Goal: Task Accomplishment & Management: Manage account settings

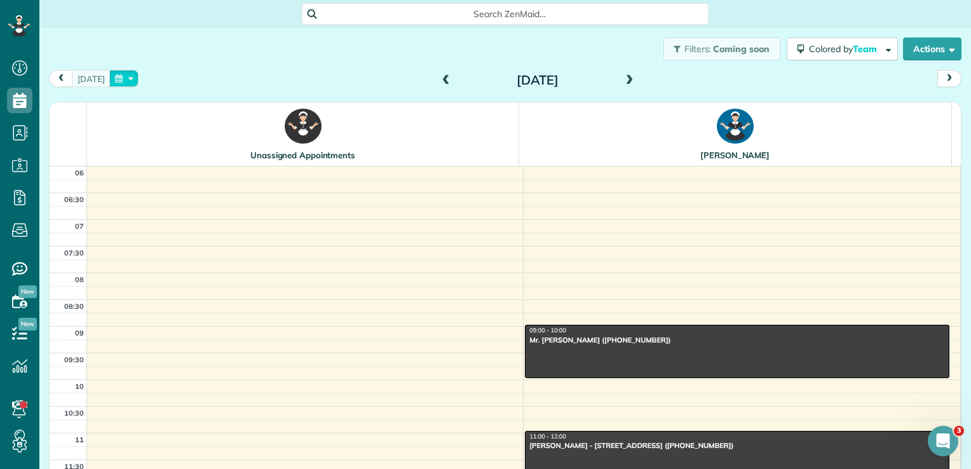
click at [117, 80] on button "button" at bounding box center [123, 78] width 29 height 17
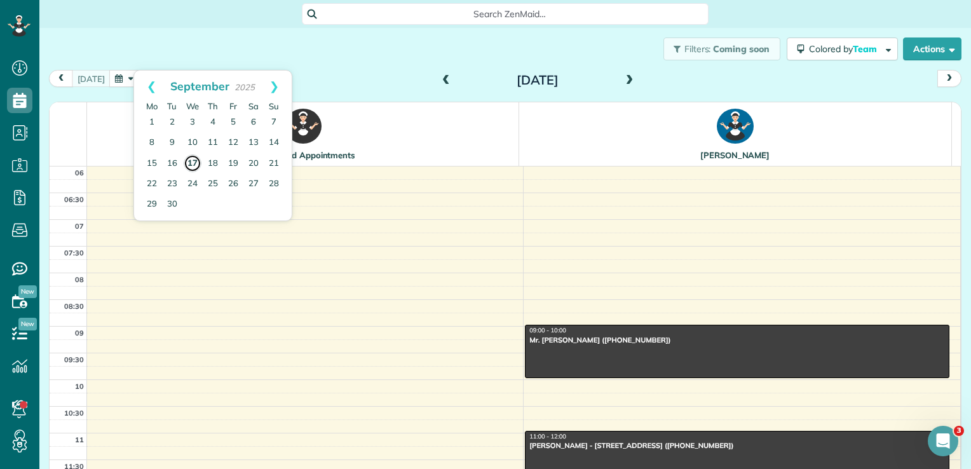
click at [193, 162] on link "17" at bounding box center [193, 163] width 18 height 18
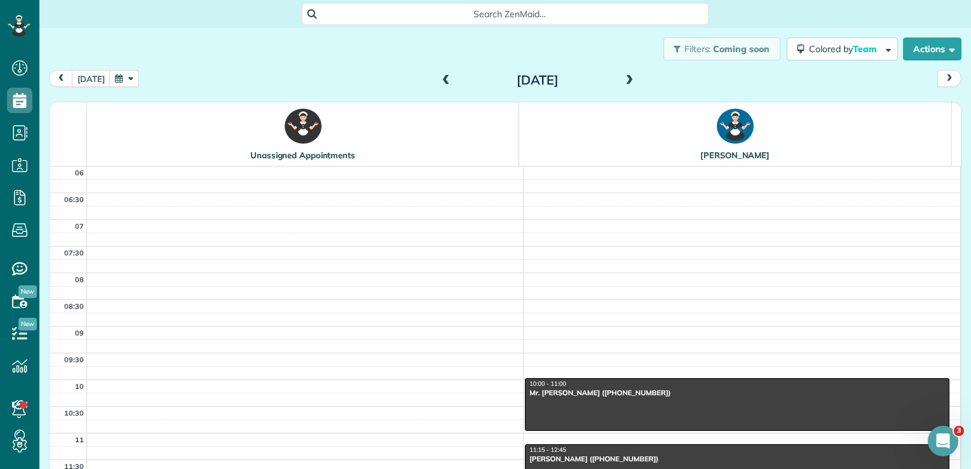
click at [439, 79] on span at bounding box center [446, 80] width 14 height 11
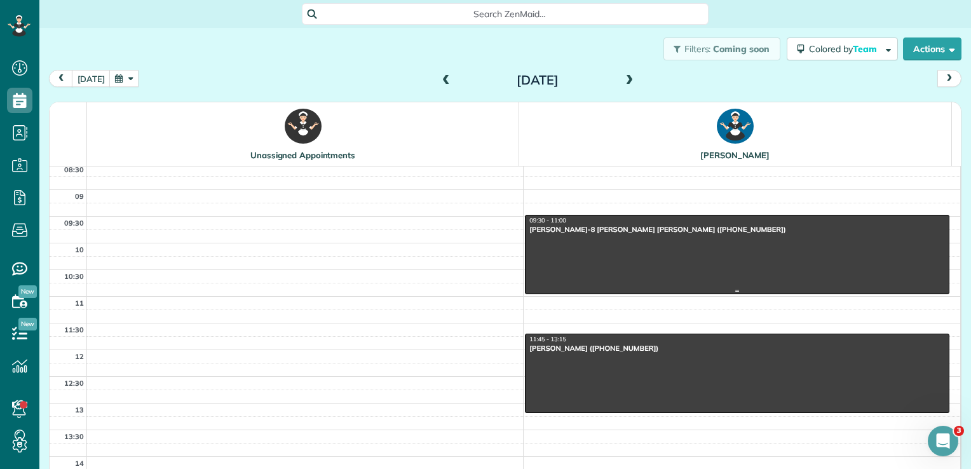
scroll to position [152, 0]
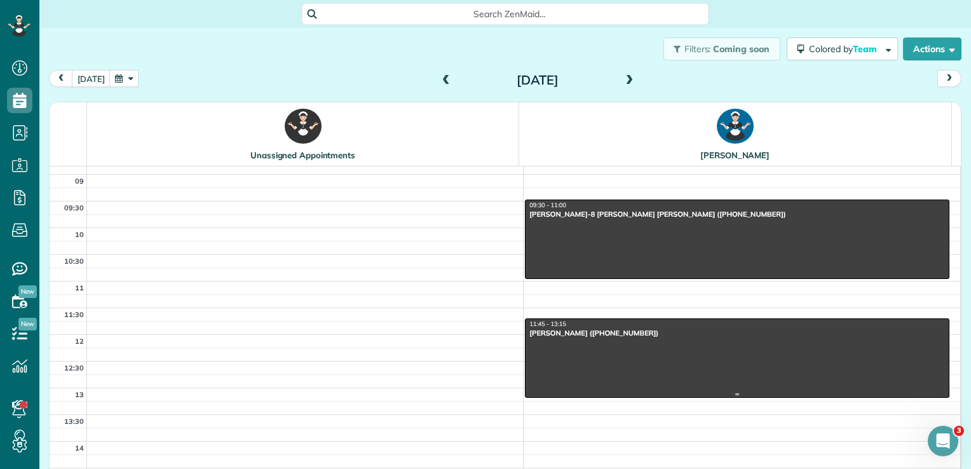
click at [600, 329] on div "[PERSON_NAME] ([PHONE_NUMBER])" at bounding box center [737, 333] width 417 height 9
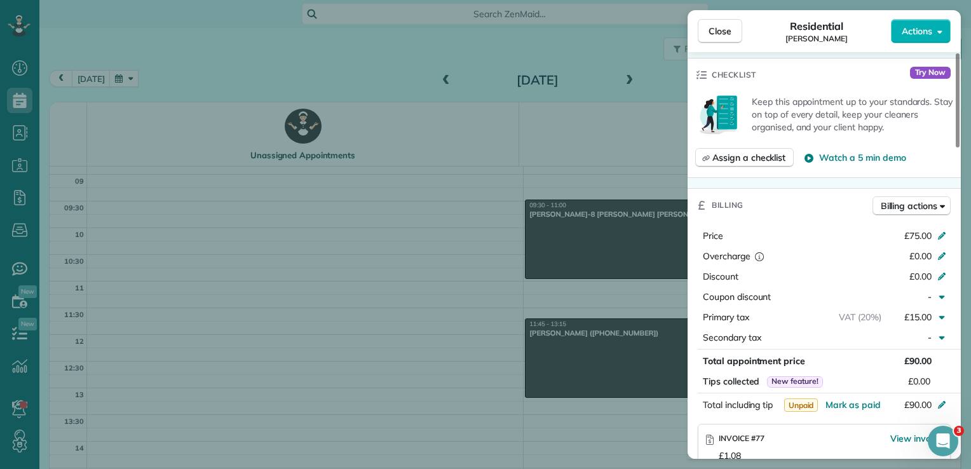
scroll to position [452, 0]
click at [860, 398] on span "Mark as paid" at bounding box center [853, 403] width 55 height 11
click at [714, 30] on span "Close" at bounding box center [720, 31] width 23 height 13
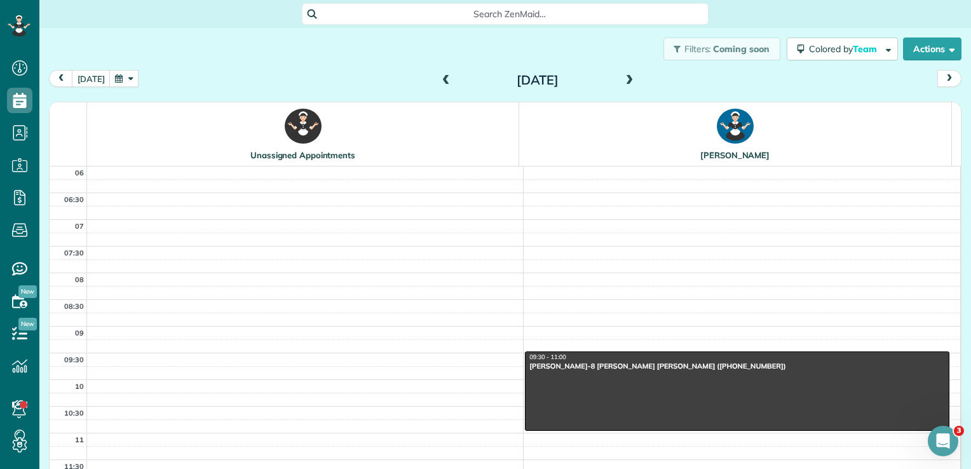
click at [627, 82] on span at bounding box center [630, 80] width 14 height 11
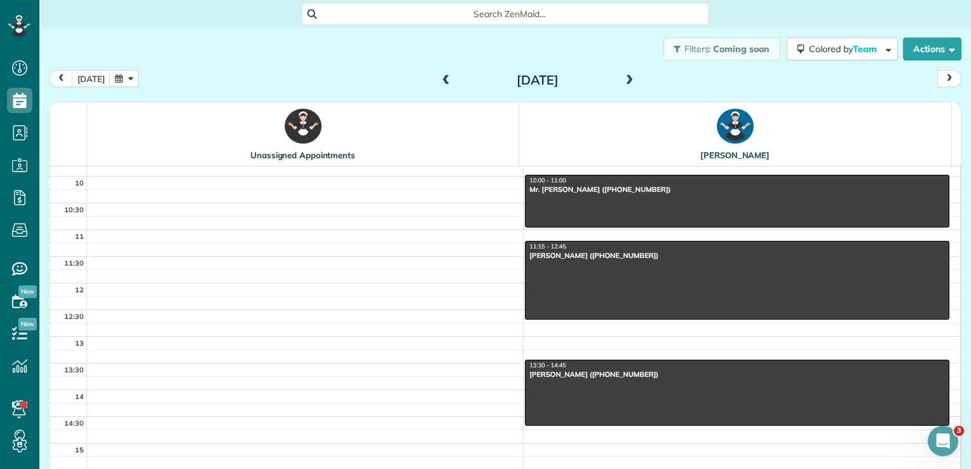
scroll to position [203, 0]
click at [577, 264] on div at bounding box center [737, 280] width 423 height 78
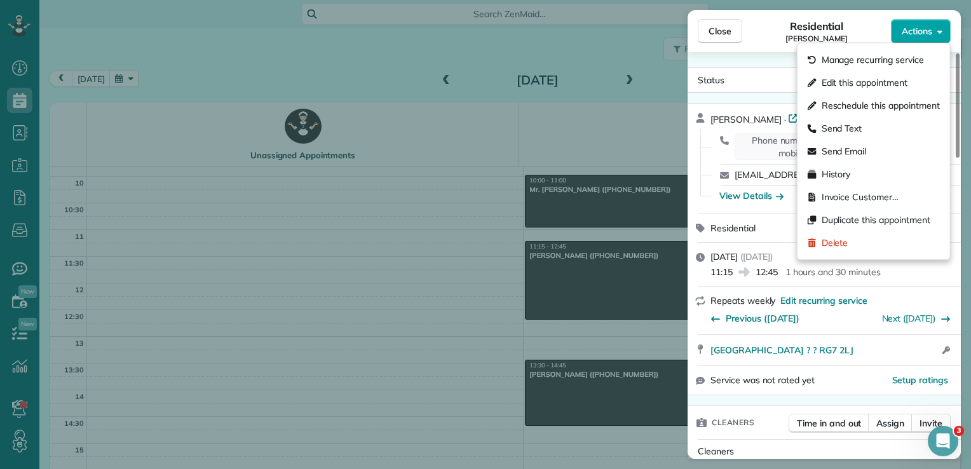
click at [905, 37] on span "Actions" at bounding box center [917, 31] width 31 height 13
click at [834, 243] on span "Delete" at bounding box center [835, 242] width 27 height 13
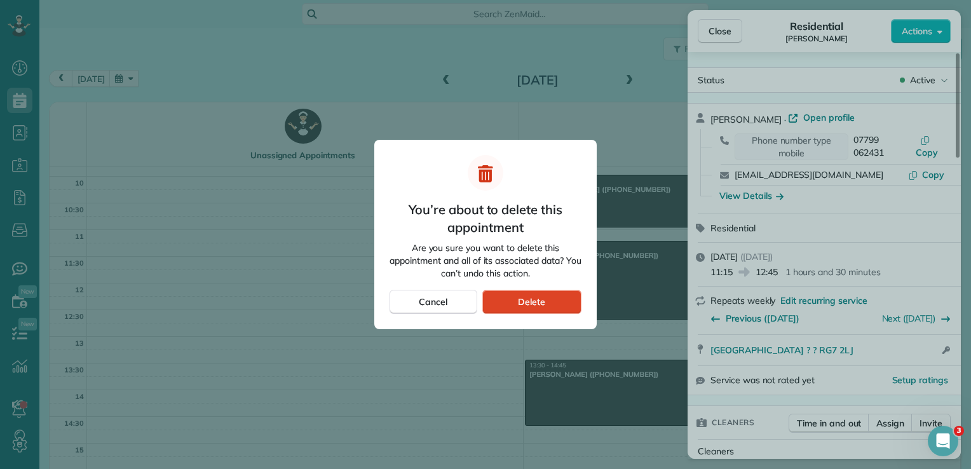
click at [558, 290] on div "Delete" at bounding box center [531, 302] width 99 height 24
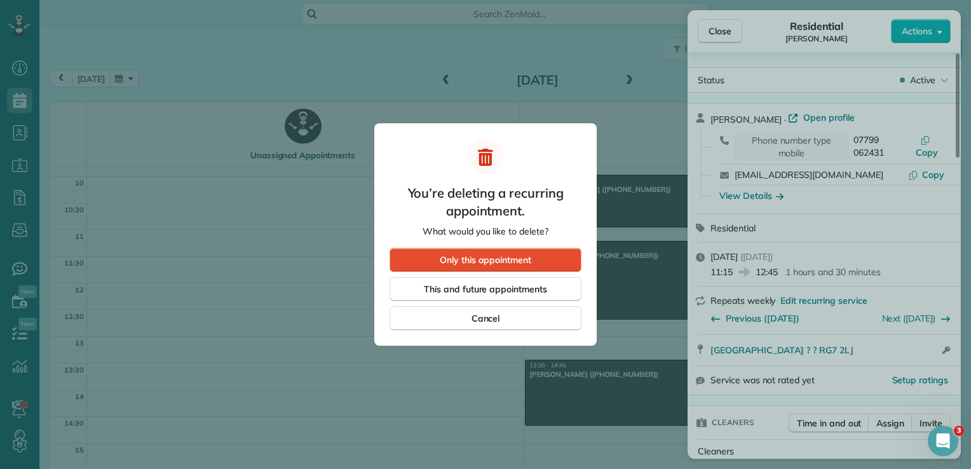
click at [558, 290] on div "This and future appointments" at bounding box center [486, 289] width 192 height 24
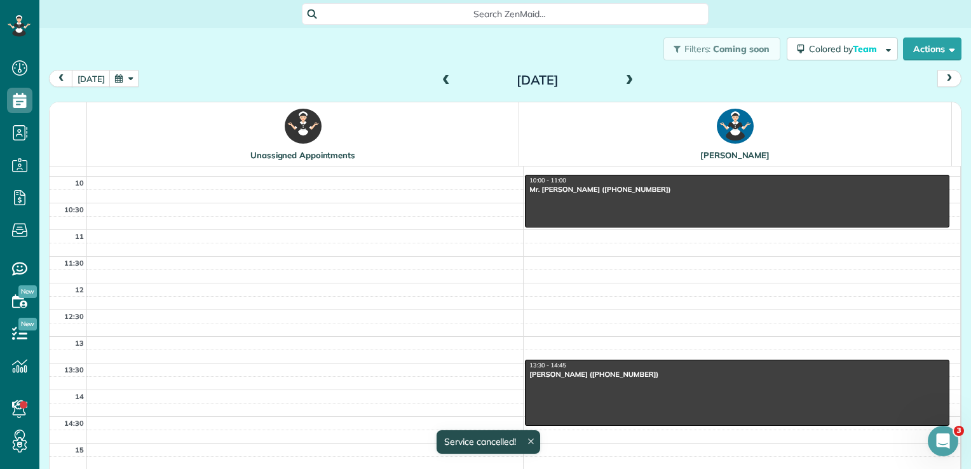
click at [526, 256] on html "Dashboard Scheduling Calendar View List View Dispatch View - Weekly scheduling …" at bounding box center [485, 234] width 971 height 469
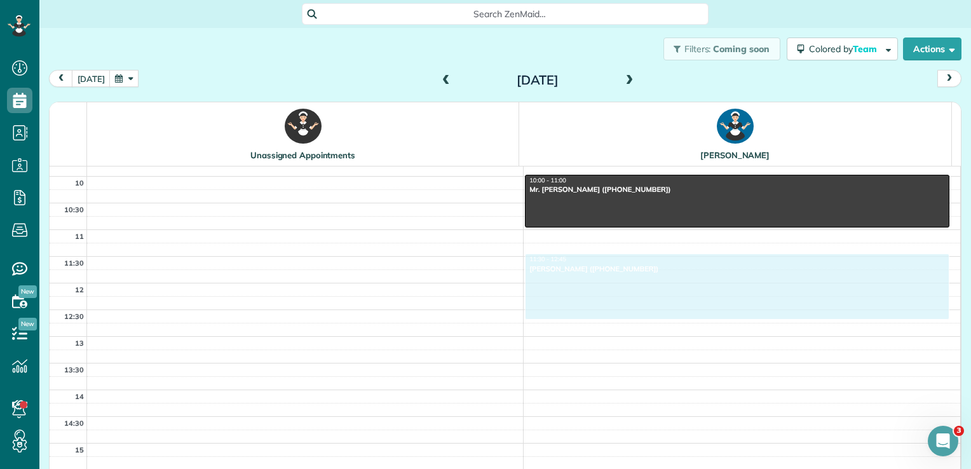
drag, startPoint x: 563, startPoint y: 370, endPoint x: 534, endPoint y: 263, distance: 111.1
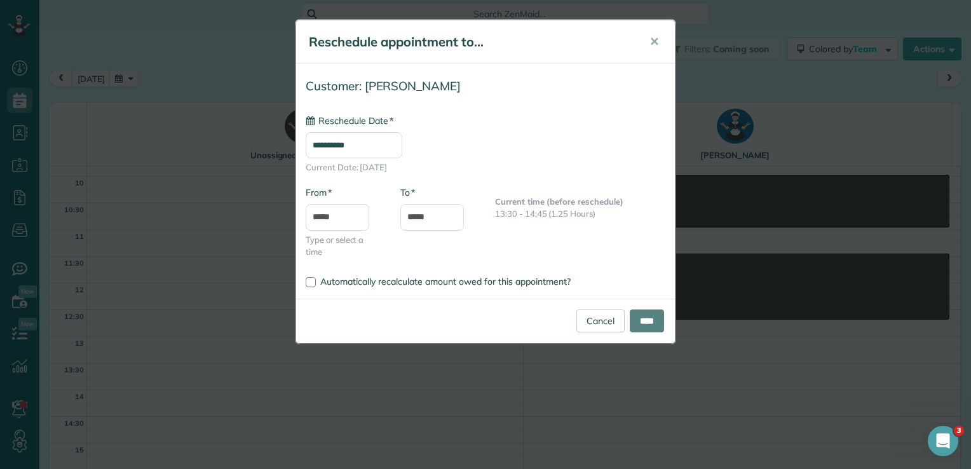
type input "**********"
click at [644, 316] on input "****" at bounding box center [647, 320] width 34 height 23
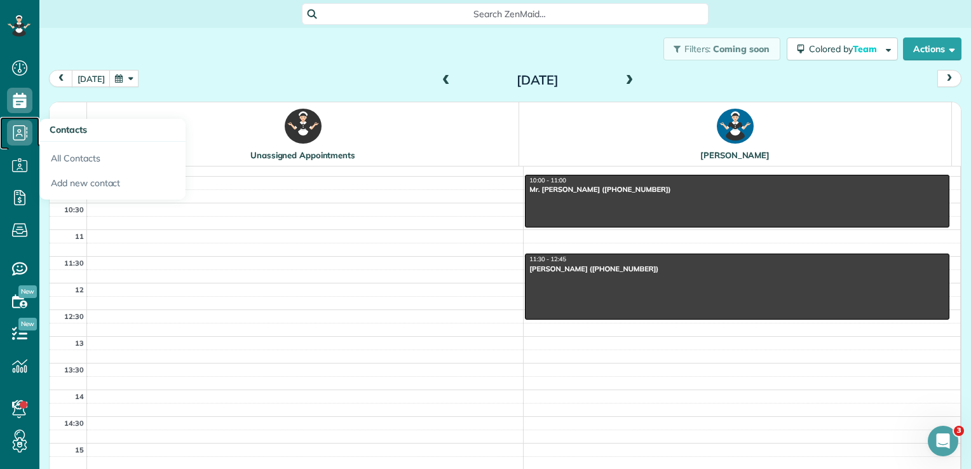
click at [23, 136] on icon at bounding box center [19, 132] width 25 height 25
